Goal: Transaction & Acquisition: Purchase product/service

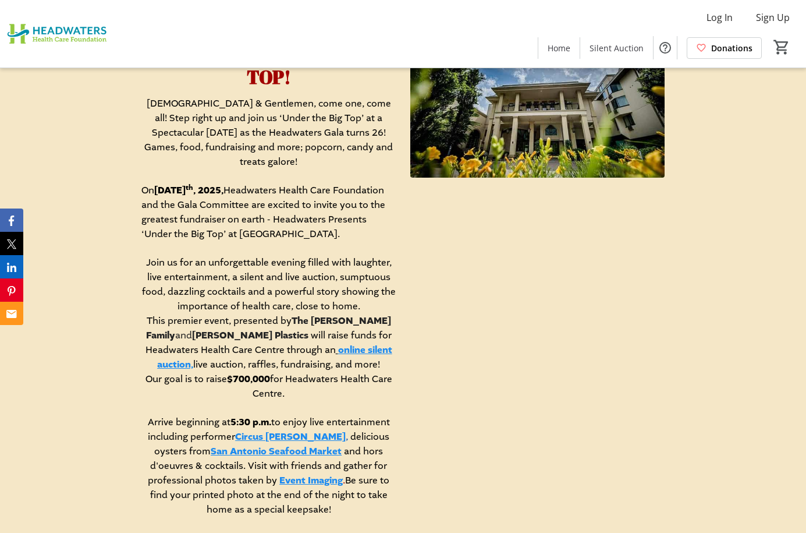
scroll to position [513, 0]
click at [321, 343] on link "online silent auction," at bounding box center [274, 356] width 235 height 27
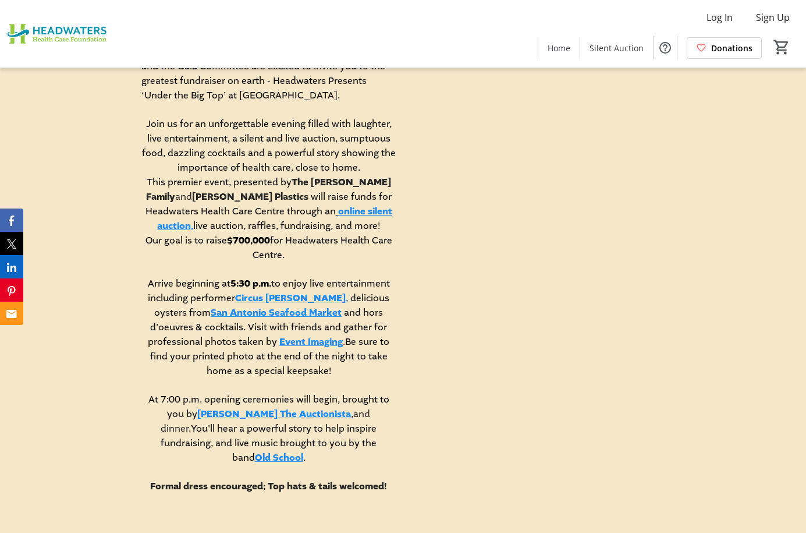
scroll to position [648, 0]
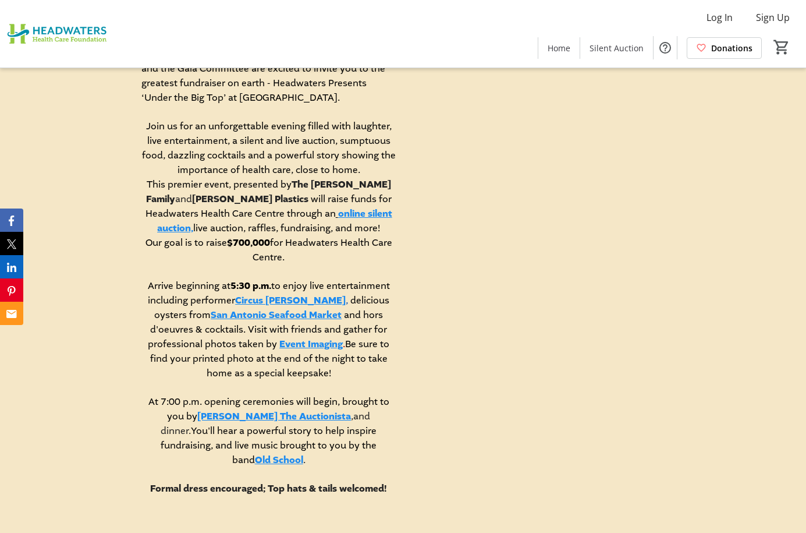
click at [320, 207] on link "online silent auction," at bounding box center [274, 220] width 235 height 27
click at [335, 207] on link "online silent auction," at bounding box center [274, 220] width 235 height 27
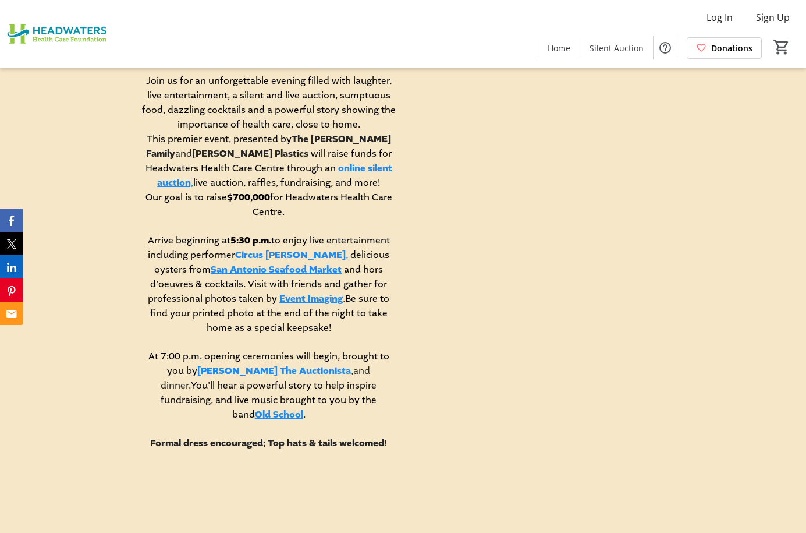
scroll to position [694, 0]
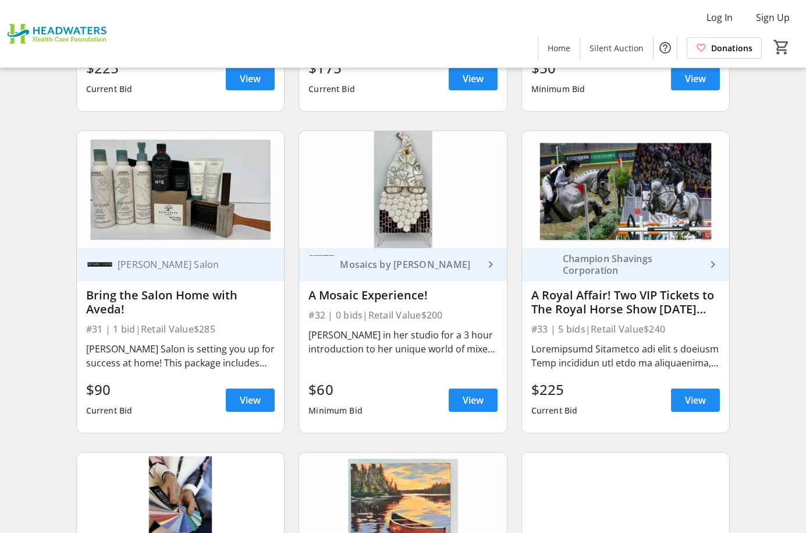
scroll to position [3219, 0]
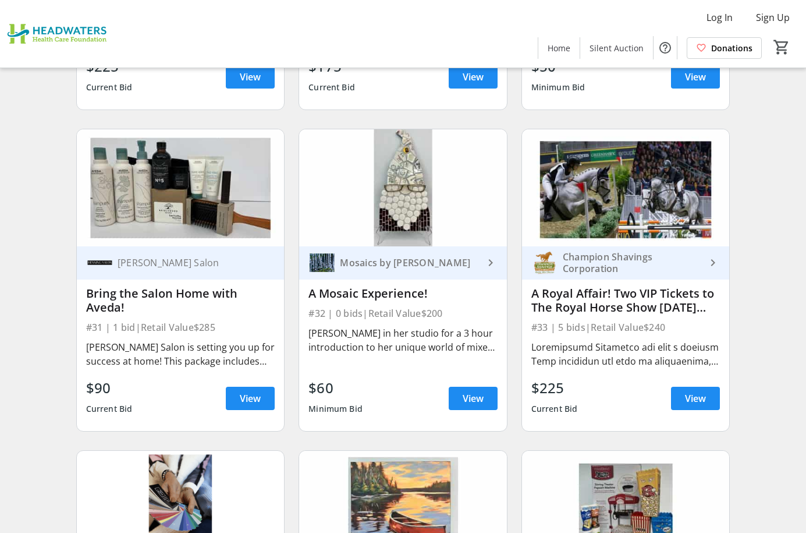
click at [439, 263] on div "Mosaics by MaryLou Hurley" at bounding box center [409, 263] width 148 height 12
click at [476, 398] on span "View" at bounding box center [473, 398] width 21 height 14
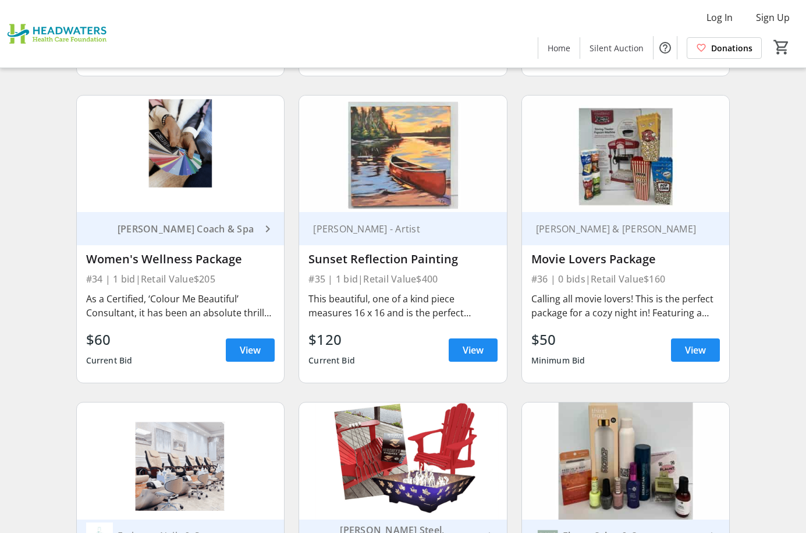
scroll to position [3577, 0]
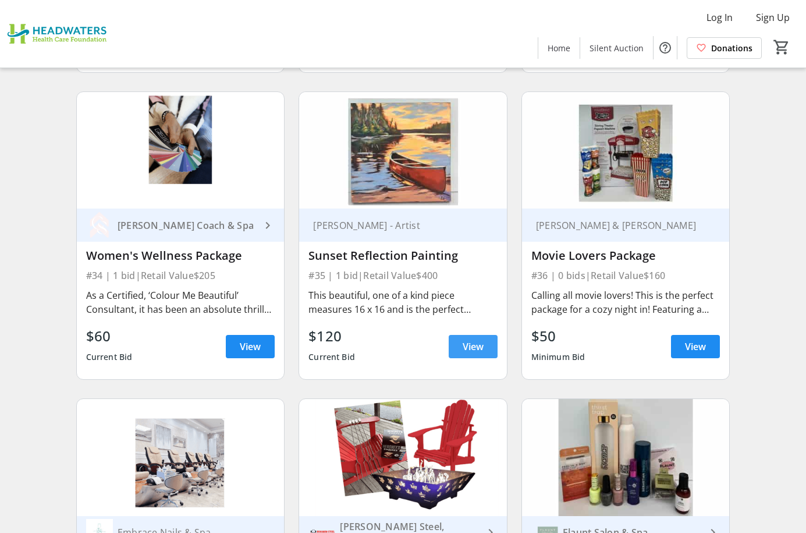
click at [473, 348] on span "View" at bounding box center [473, 346] width 21 height 14
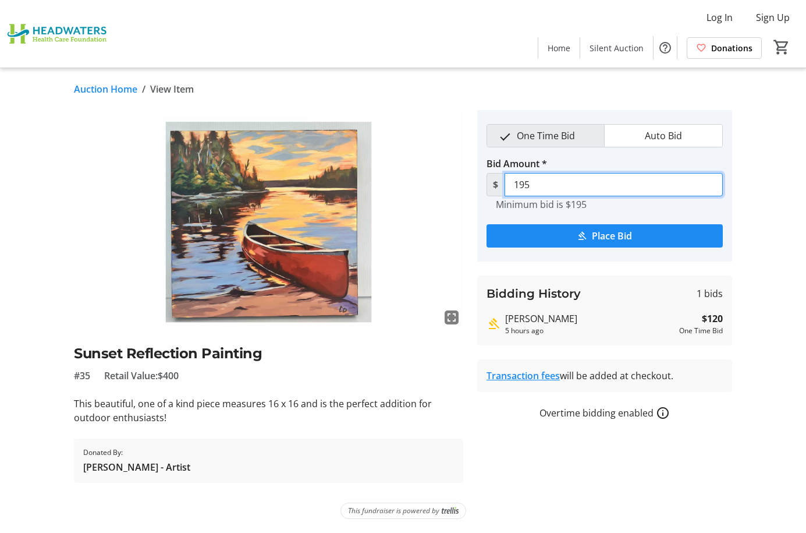
click at [546, 186] on input "195" at bounding box center [614, 184] width 218 height 23
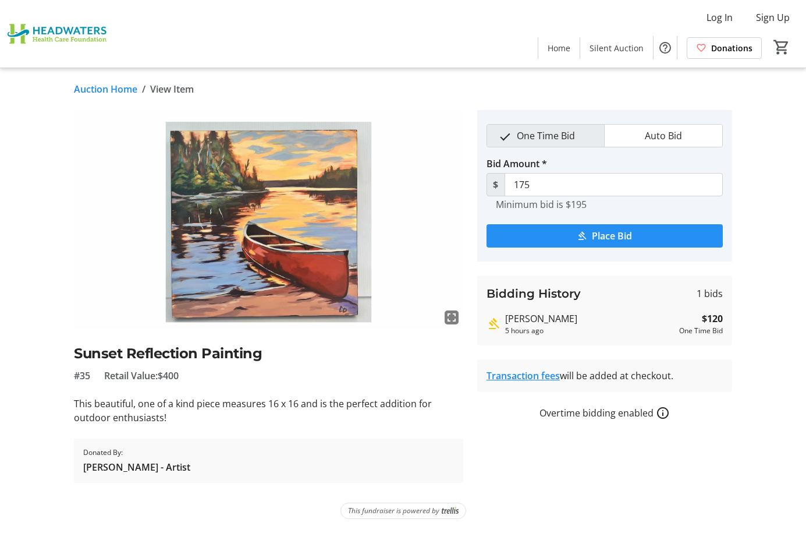
click at [595, 236] on span "Place Bid" at bounding box center [612, 236] width 40 height 14
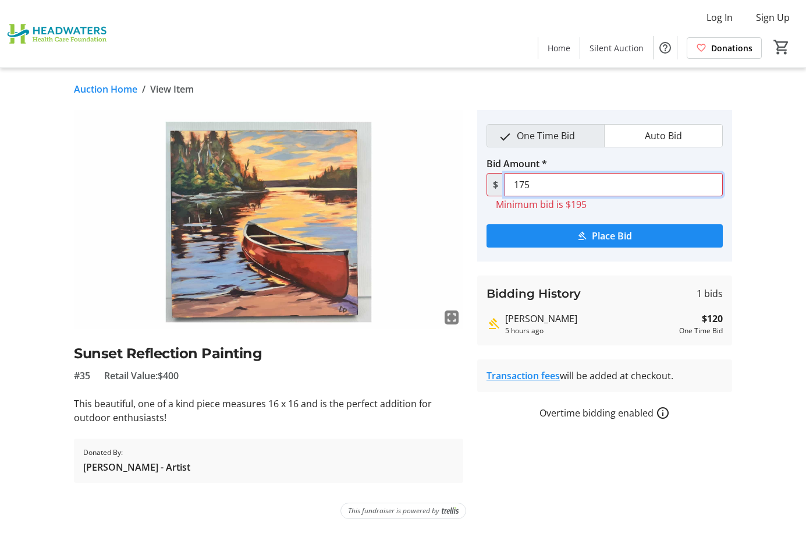
click at [535, 186] on input "175" at bounding box center [614, 184] width 218 height 23
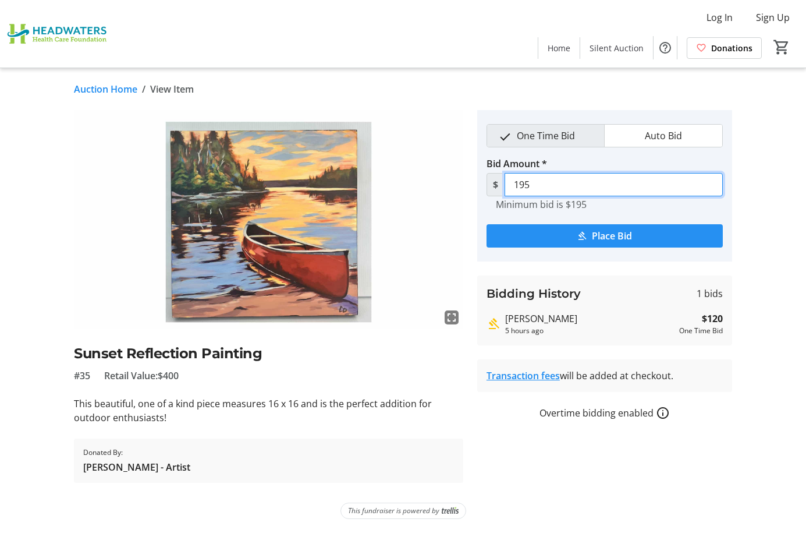
type input "195"
click at [579, 236] on mat-icon "submit" at bounding box center [582, 235] width 10 height 10
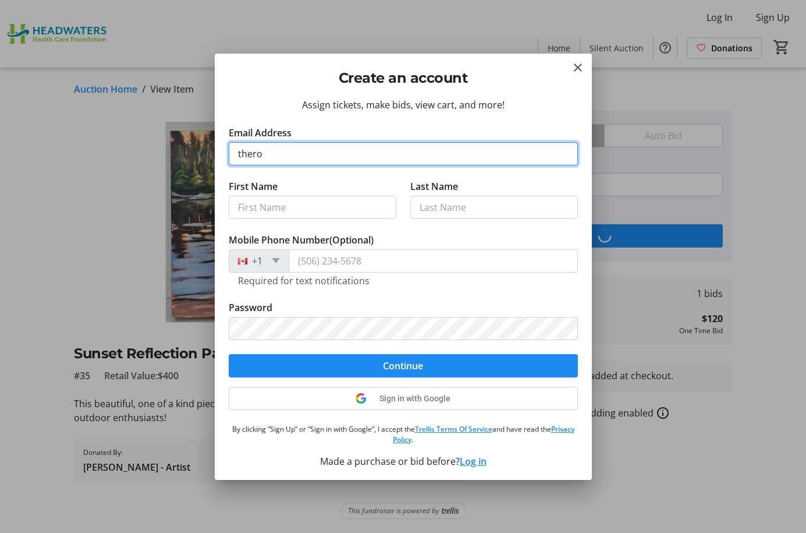
type input "theroudfamily@gmail.com"
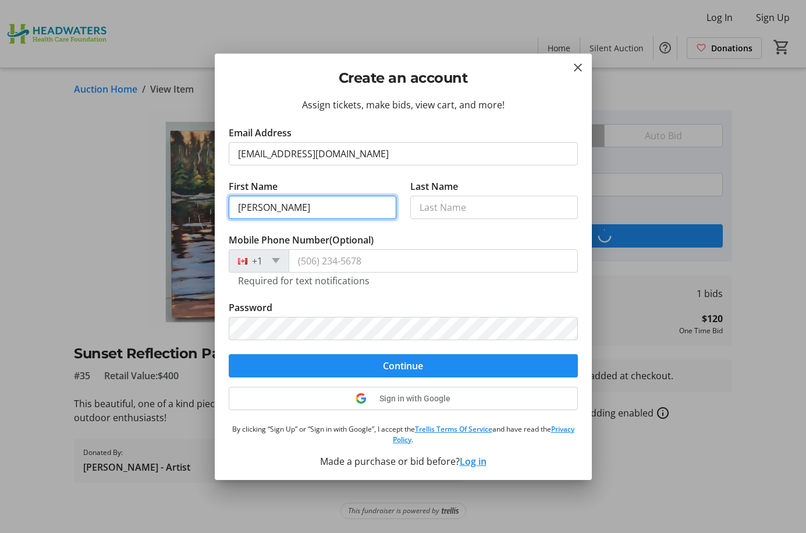
type input "Amanda"
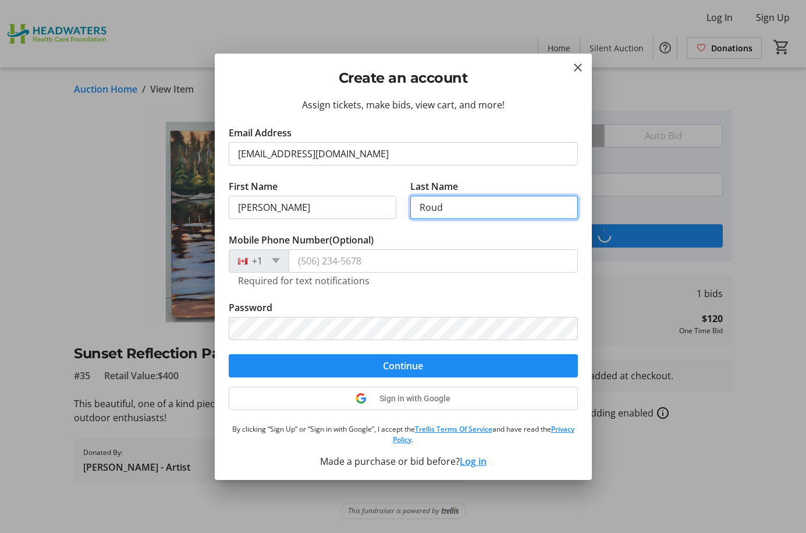
type input "Roud"
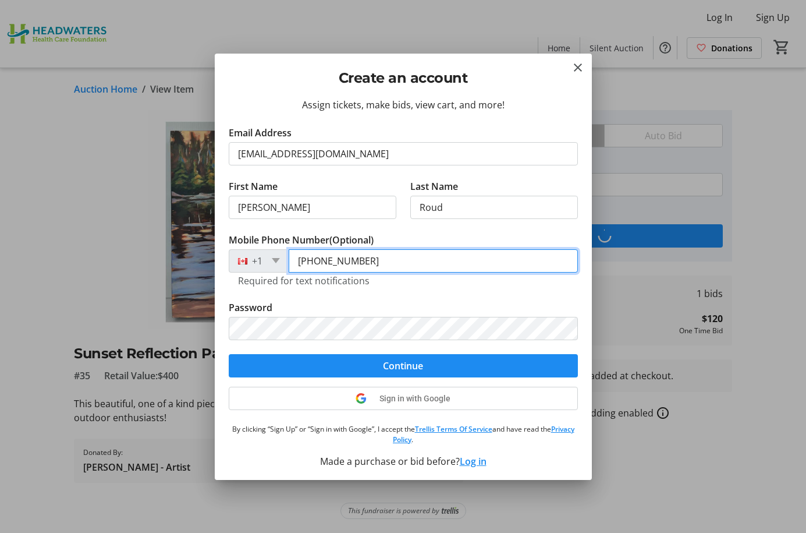
type input "(519) 939-6332"
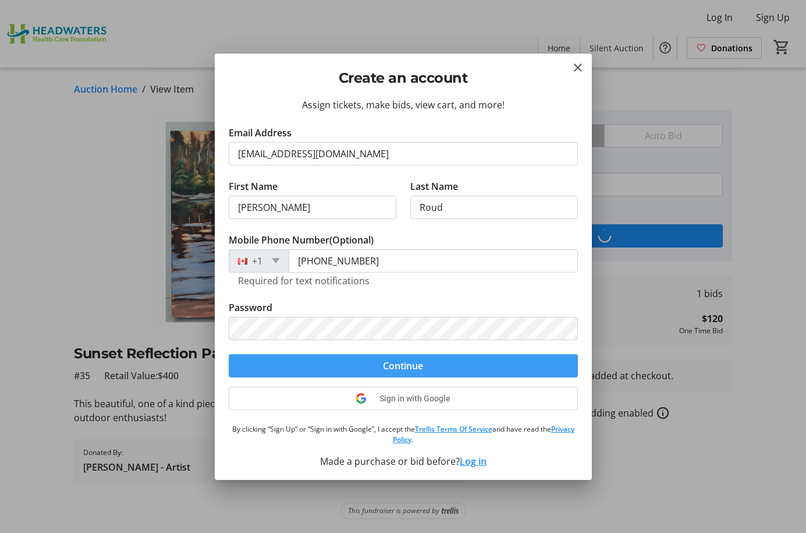
click at [369, 365] on span "submit" at bounding box center [403, 366] width 349 height 28
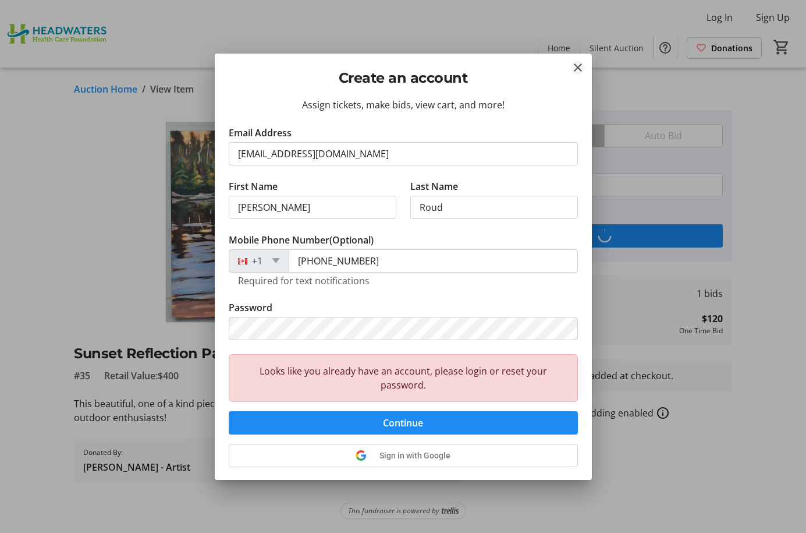
click at [578, 66] on mat-icon "Close" at bounding box center [578, 68] width 14 height 14
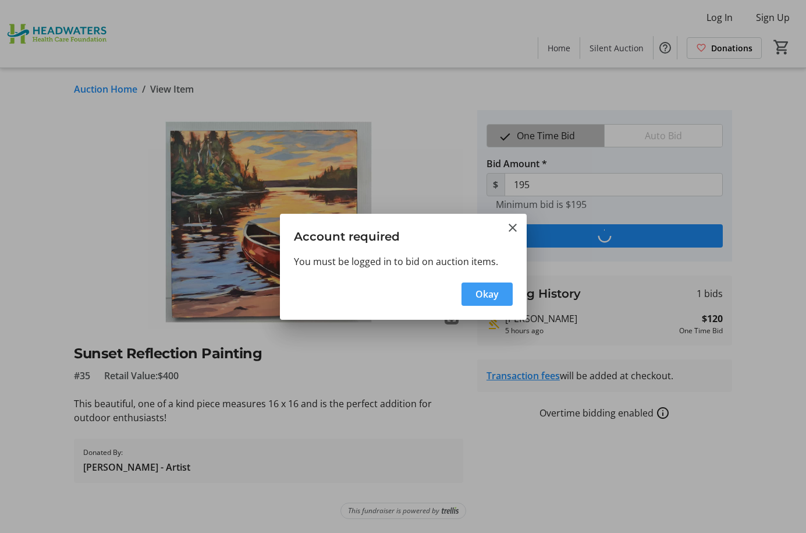
click at [487, 296] on span "Okay" at bounding box center [486, 294] width 23 height 14
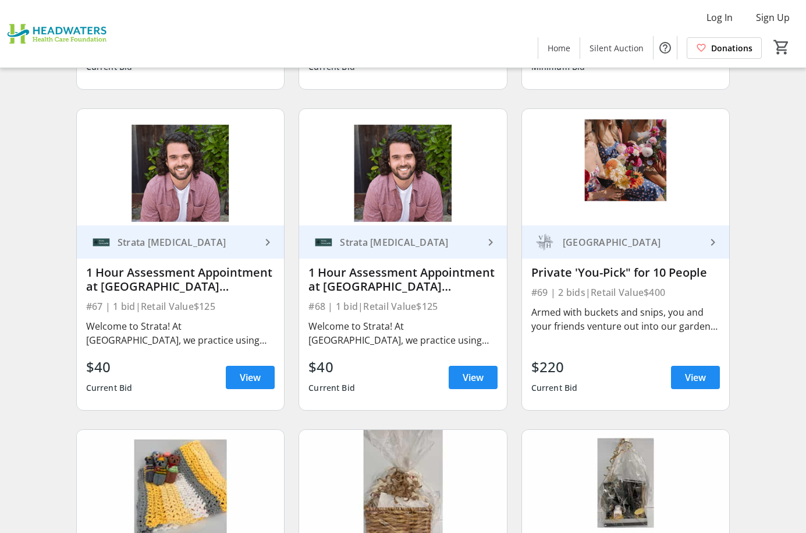
scroll to position [7080, 0]
